Goal: Check status

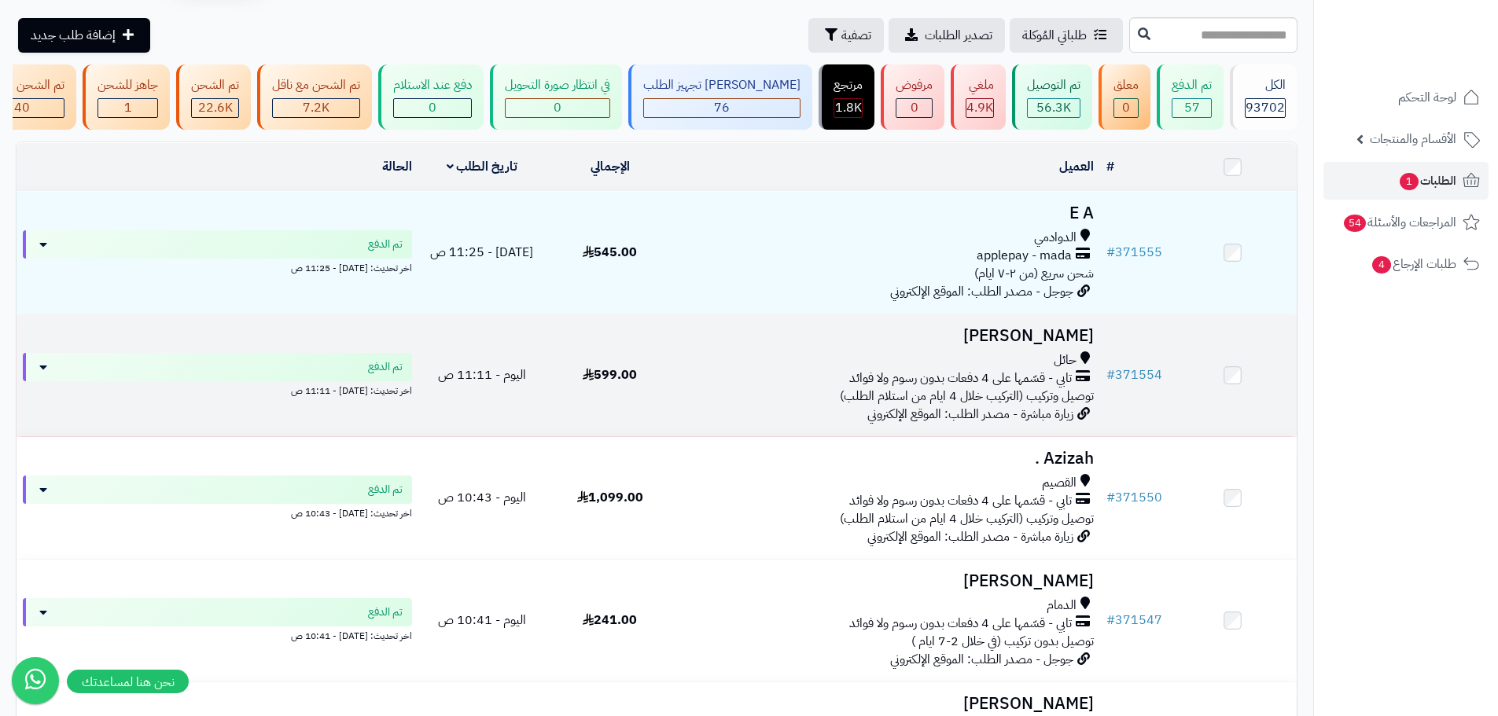
scroll to position [79, 0]
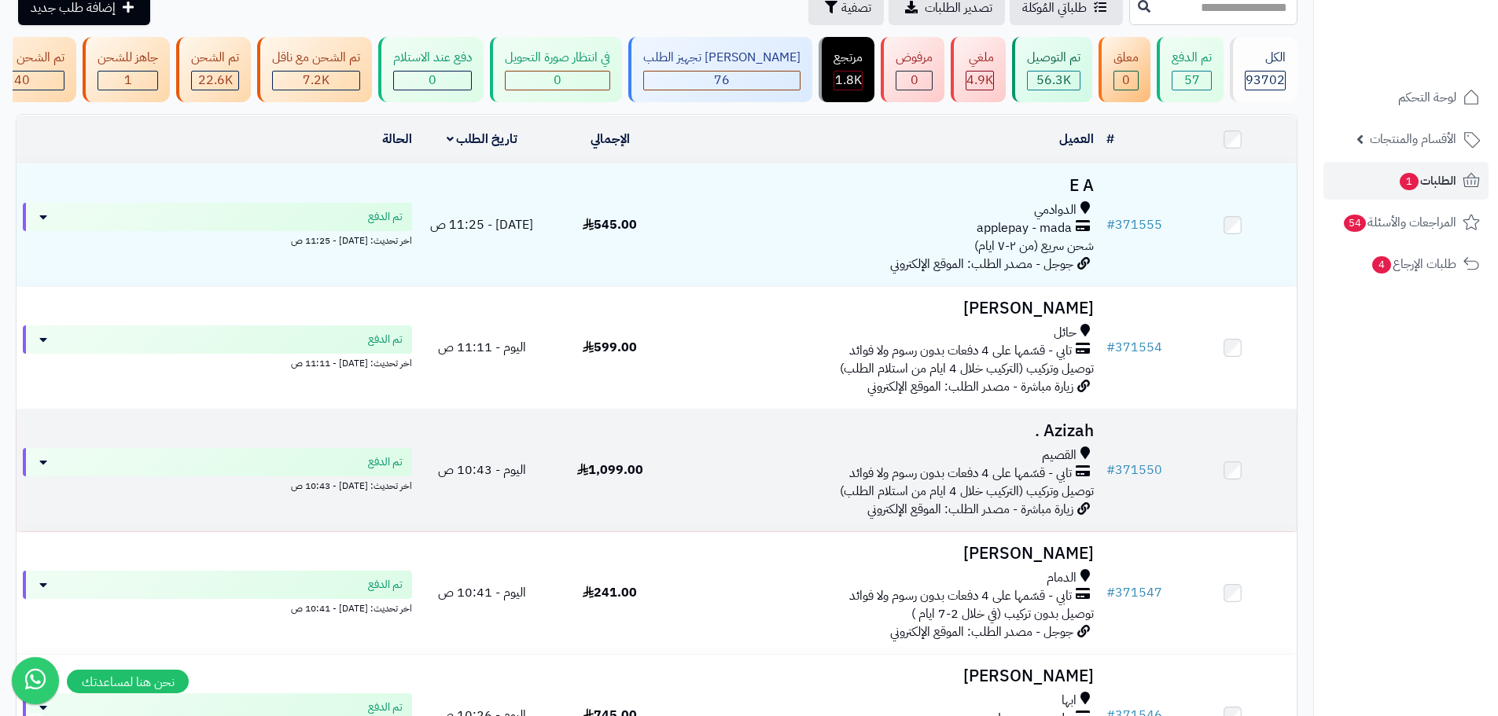
click at [806, 492] on div "القصيم تابي - قسّمها على 4 دفعات بدون رسوم ولا فوائد توصيل وتركيب (التركيب خلال…" at bounding box center [887, 474] width 414 height 54
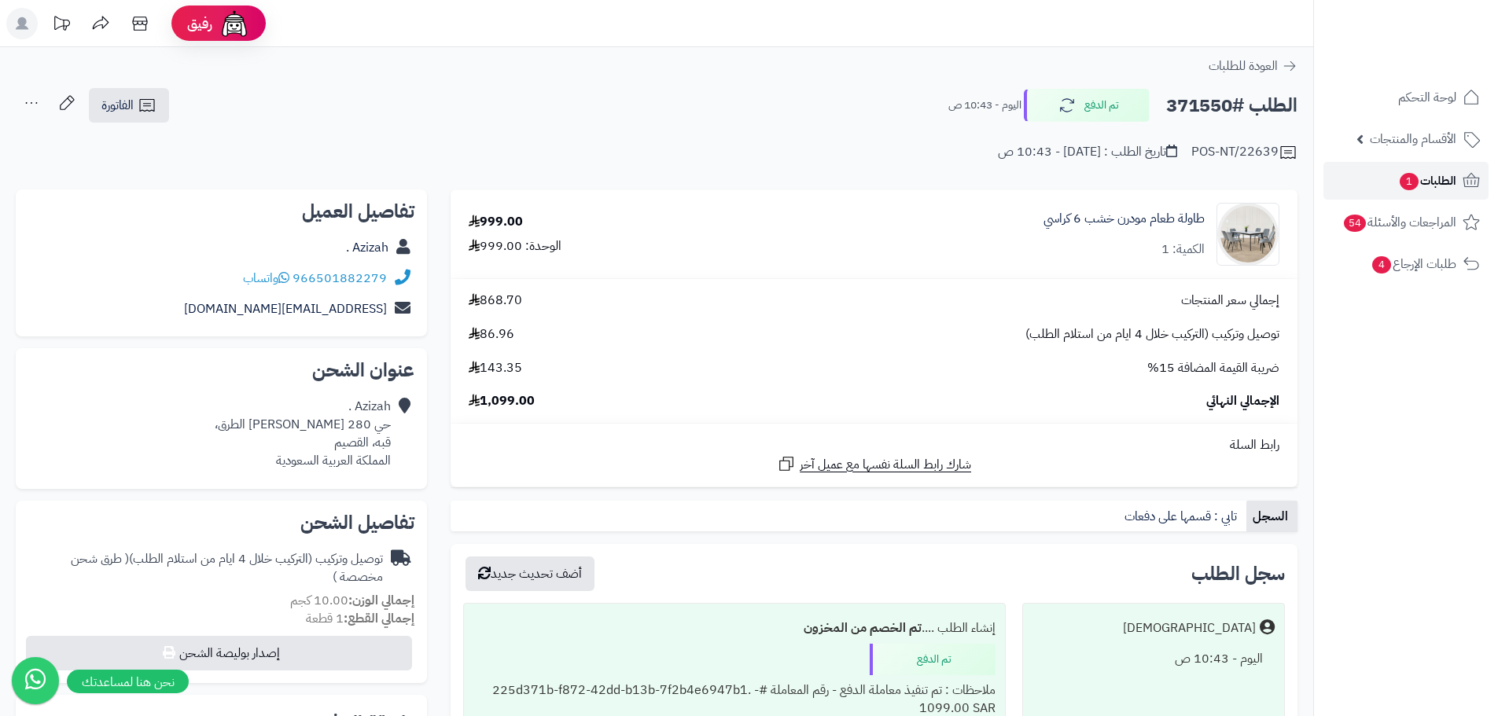
click at [1441, 179] on span "الطلبات 1" at bounding box center [1427, 181] width 58 height 22
